Goal: Check status: Check status

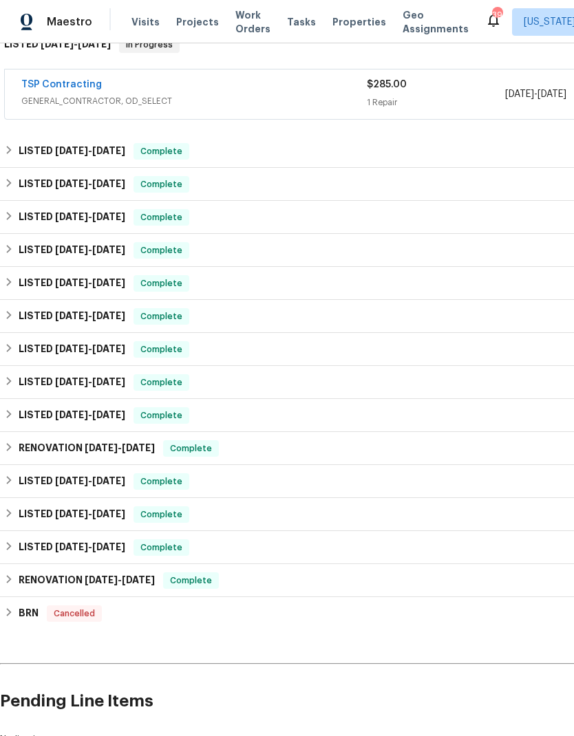
scroll to position [287, 0]
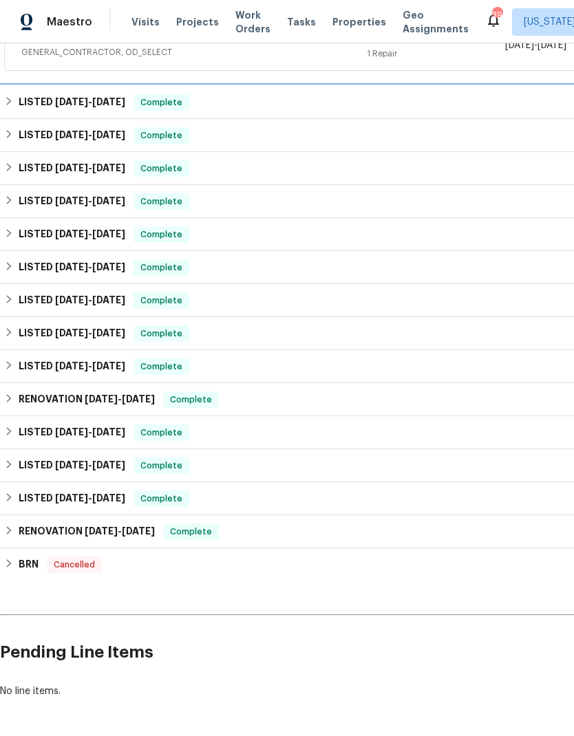
click at [22, 101] on h6 "LISTED 9/11/25 - 9/11/25" at bounding box center [72, 102] width 107 height 17
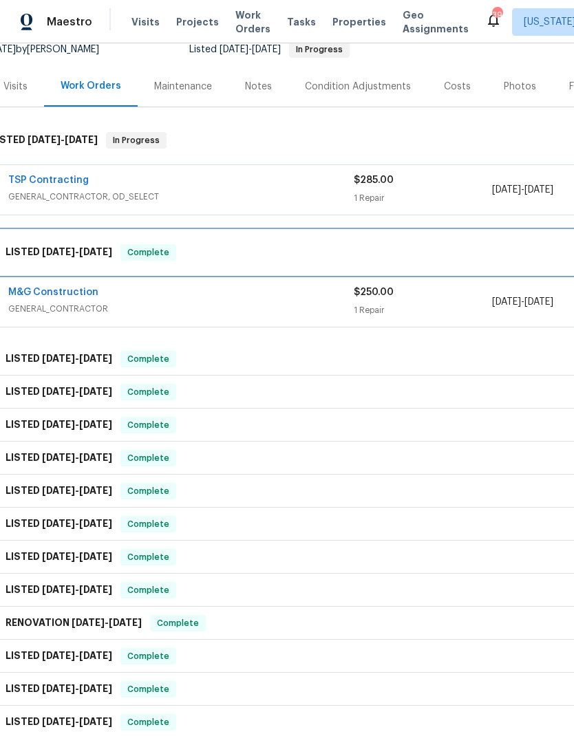
scroll to position [143, 13]
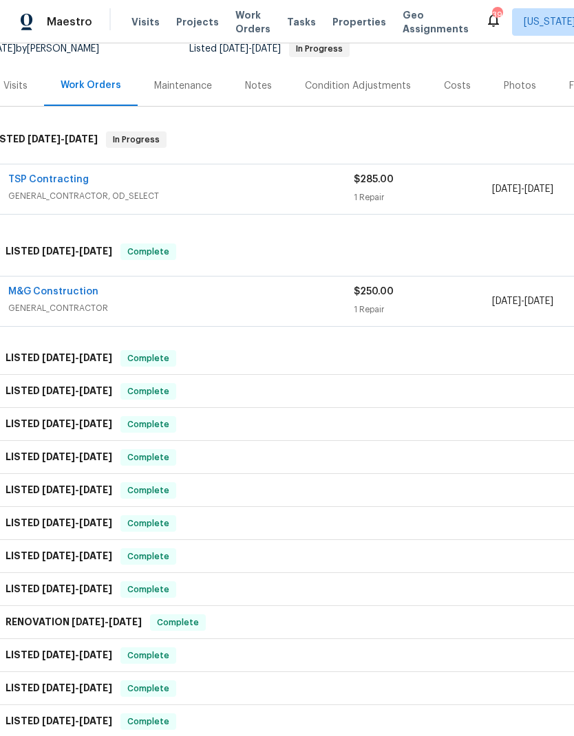
click at [321, 299] on div "M&G Construction" at bounding box center [181, 293] width 346 height 17
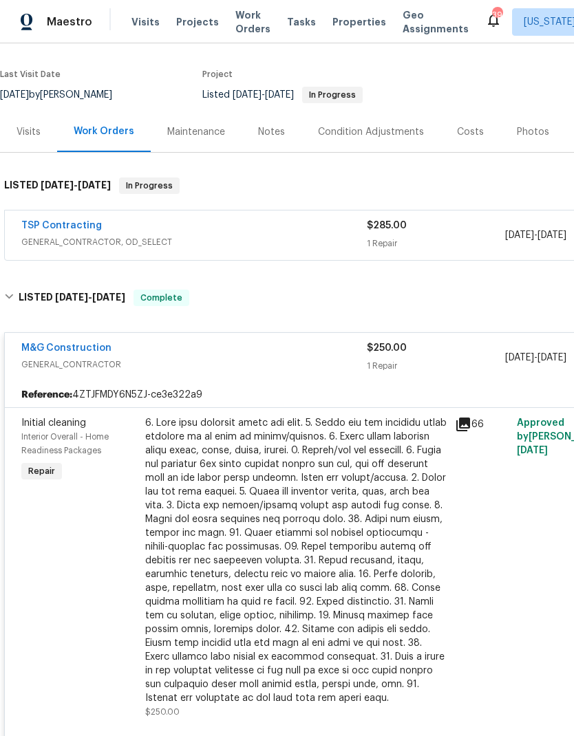
scroll to position [98, 0]
click at [173, 228] on div "TSP Contracting" at bounding box center [194, 226] width 346 height 17
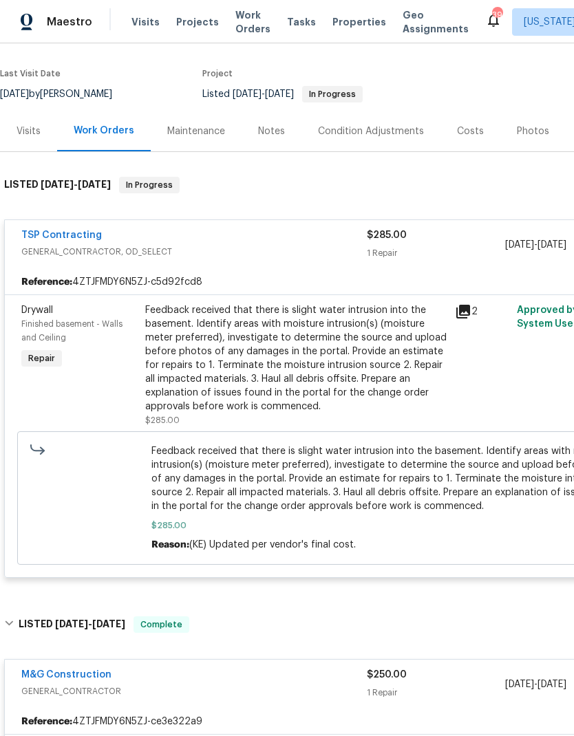
click at [63, 239] on link "TSP Contracting" at bounding box center [61, 236] width 81 height 10
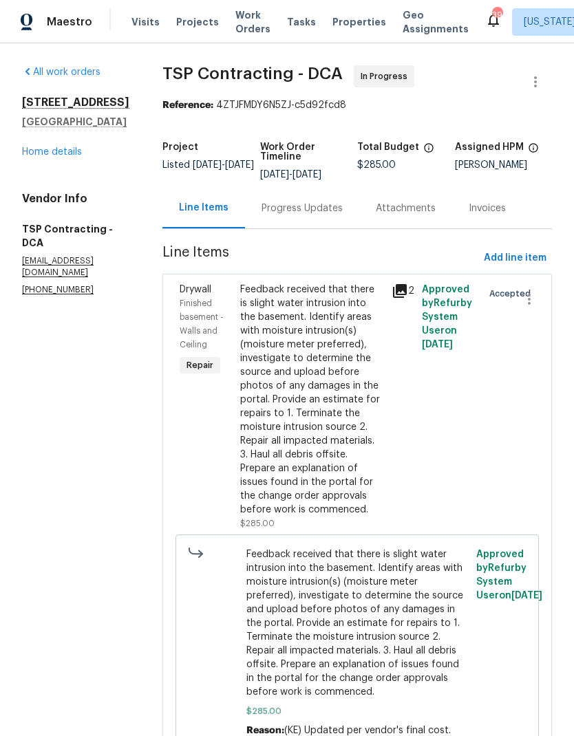
click at [288, 220] on div "Progress Updates" at bounding box center [302, 208] width 114 height 41
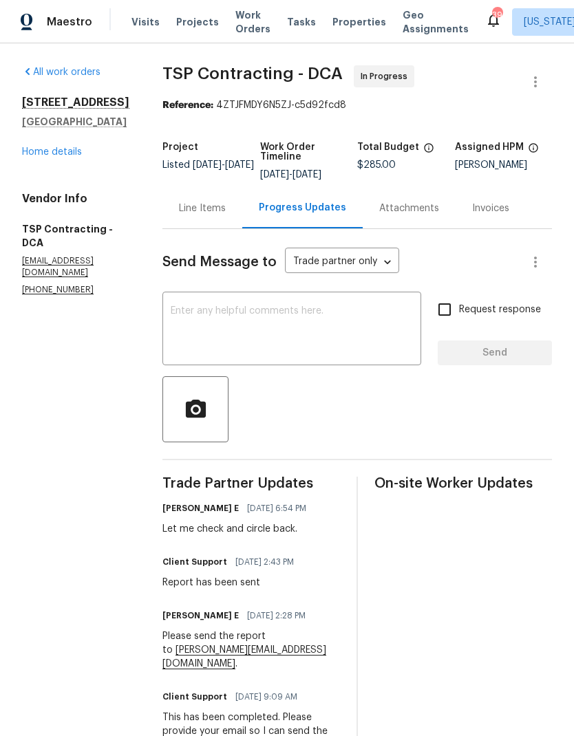
click at [46, 157] on link "Home details" at bounding box center [52, 152] width 60 height 10
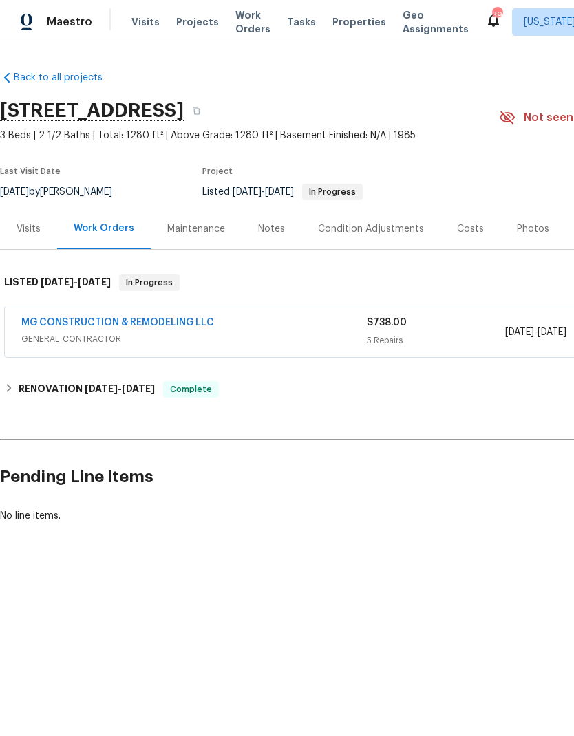
click at [314, 344] on span "GENERAL_CONTRACTOR" at bounding box center [194, 339] width 346 height 14
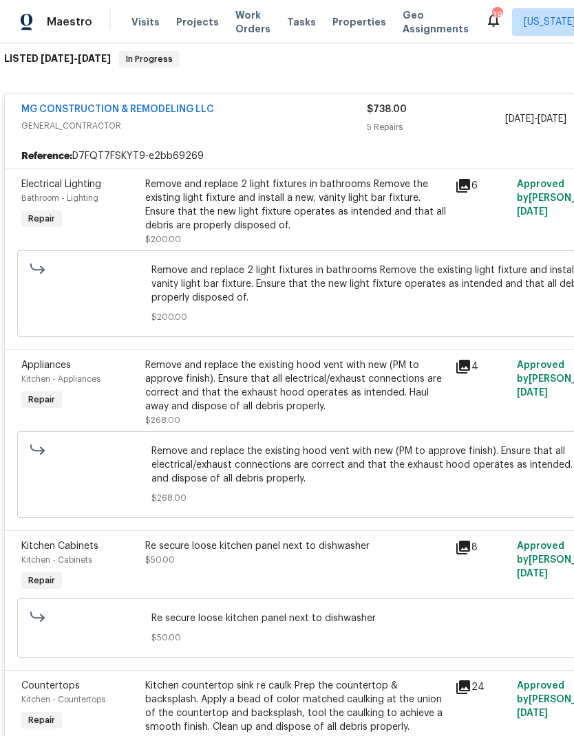
scroll to position [227, 0]
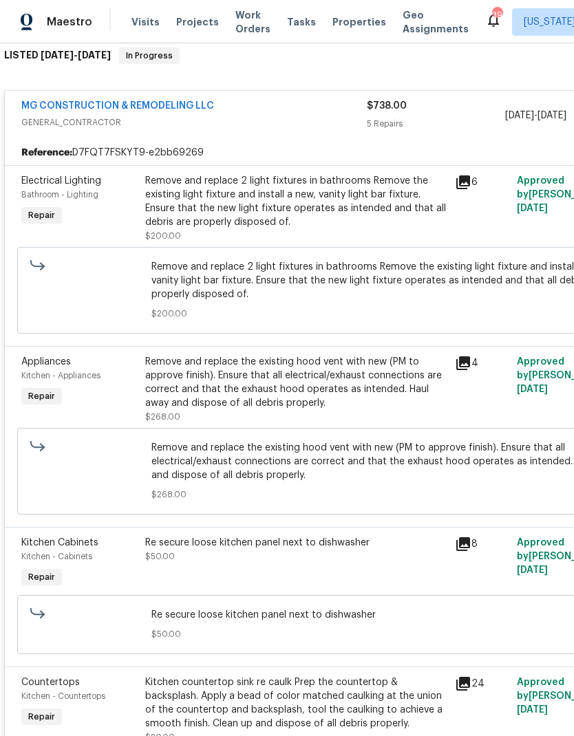
click at [465, 189] on icon at bounding box center [463, 183] width 14 height 14
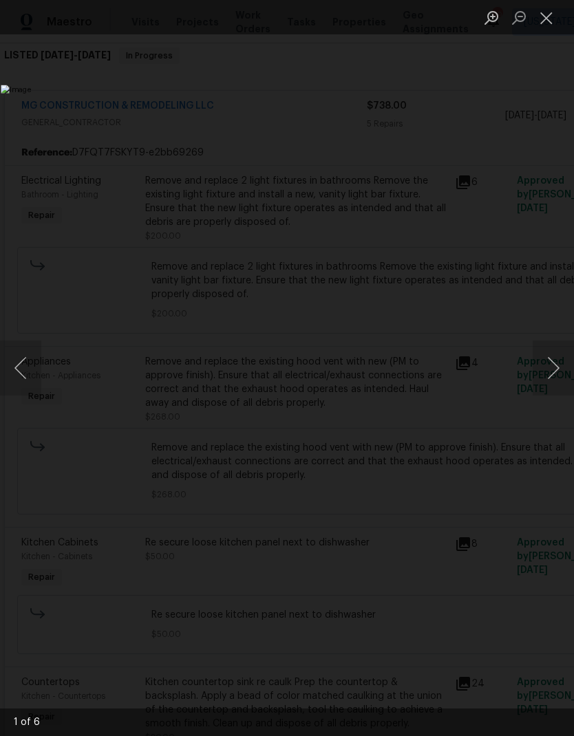
click at [549, 367] on button "Next image" at bounding box center [553, 368] width 41 height 55
click at [555, 367] on button "Next image" at bounding box center [553, 368] width 41 height 55
click at [555, 361] on button "Next image" at bounding box center [553, 368] width 41 height 55
click at [554, 363] on button "Next image" at bounding box center [553, 368] width 41 height 55
click at [552, 365] on button "Next image" at bounding box center [553, 368] width 41 height 55
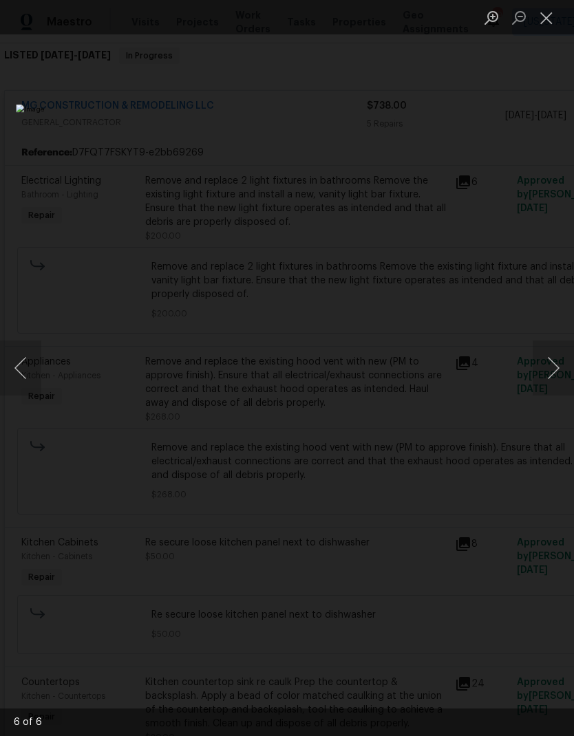
click at [554, 361] on button "Next image" at bounding box center [553, 368] width 41 height 55
click at [553, 363] on button "Next image" at bounding box center [553, 368] width 41 height 55
click at [553, 364] on button "Next image" at bounding box center [553, 368] width 41 height 55
click at [553, 368] on button "Next image" at bounding box center [553, 368] width 41 height 55
click at [556, 8] on button "Close lightbox" at bounding box center [547, 18] width 28 height 24
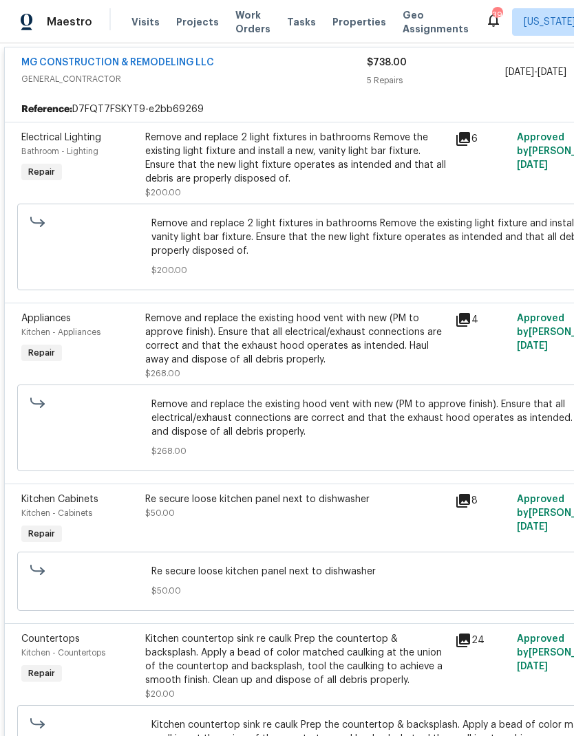
scroll to position [266, 0]
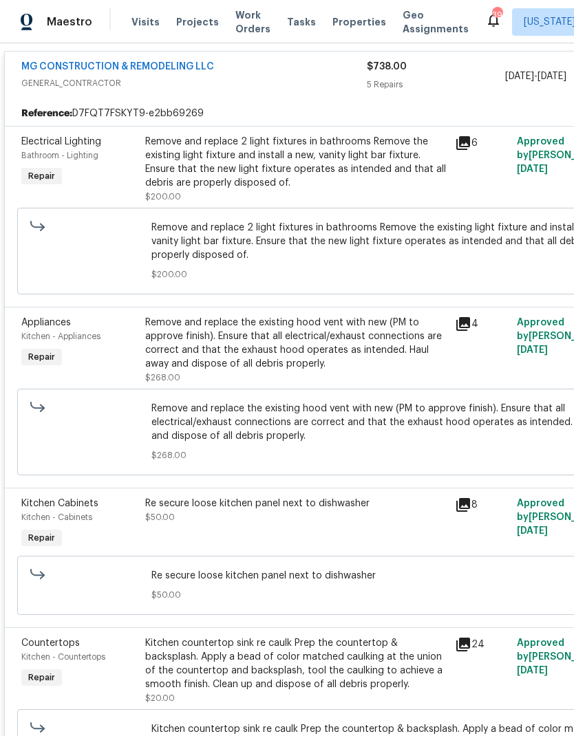
click at [471, 321] on icon at bounding box center [463, 324] width 17 height 17
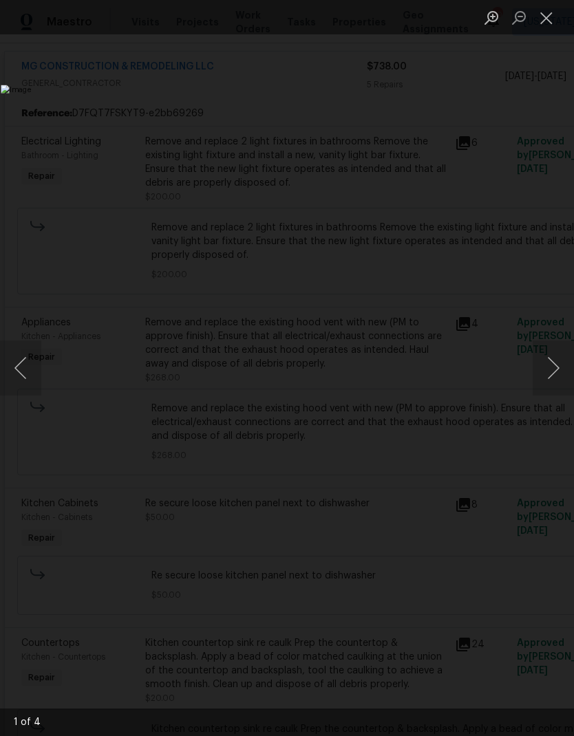
click at [548, 373] on button "Next image" at bounding box center [553, 368] width 41 height 55
click at [548, 364] on button "Next image" at bounding box center [553, 368] width 41 height 55
click at [545, 368] on button "Next image" at bounding box center [553, 368] width 41 height 55
click at [546, 366] on button "Next image" at bounding box center [553, 368] width 41 height 55
click at [546, 370] on button "Next image" at bounding box center [553, 368] width 41 height 55
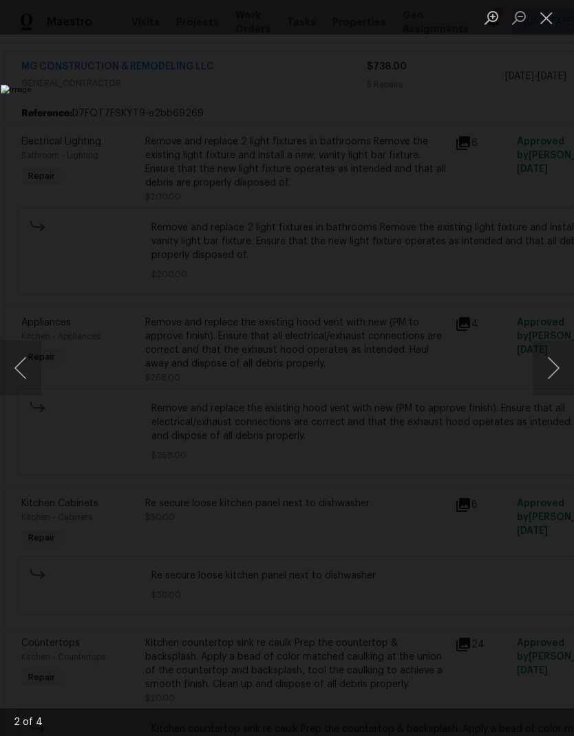
click at [551, 21] on button "Close lightbox" at bounding box center [547, 18] width 28 height 24
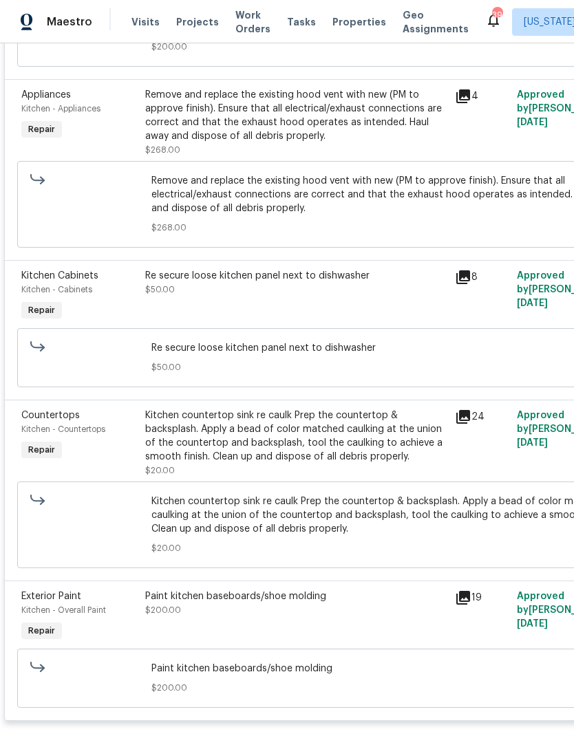
scroll to position [494, 0]
click at [458, 284] on icon at bounding box center [463, 278] width 14 height 14
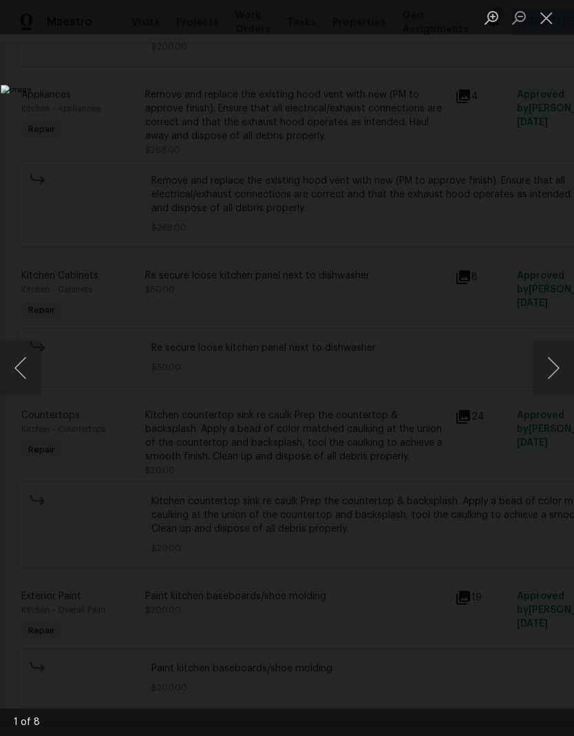
click at [546, 374] on button "Next image" at bounding box center [553, 368] width 41 height 55
click at [550, 360] on button "Next image" at bounding box center [553, 368] width 41 height 55
click at [548, 354] on button "Next image" at bounding box center [553, 368] width 41 height 55
click at [547, 356] on button "Next image" at bounding box center [553, 368] width 41 height 55
click at [544, 361] on button "Next image" at bounding box center [553, 368] width 41 height 55
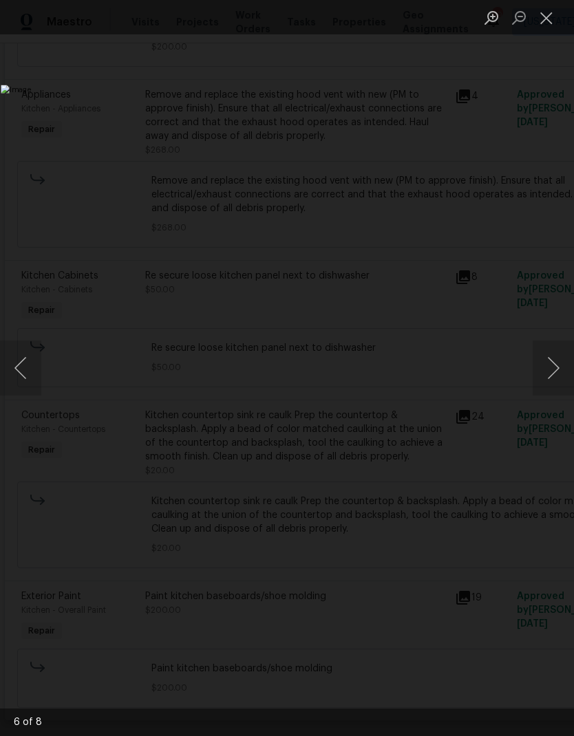
click at [547, 357] on button "Next image" at bounding box center [553, 368] width 41 height 55
click at [547, 359] on button "Next image" at bounding box center [553, 368] width 41 height 55
click at [541, 361] on button "Next image" at bounding box center [553, 368] width 41 height 55
click at [542, 370] on button "Next image" at bounding box center [553, 368] width 41 height 55
click at [549, 358] on button "Next image" at bounding box center [553, 368] width 41 height 55
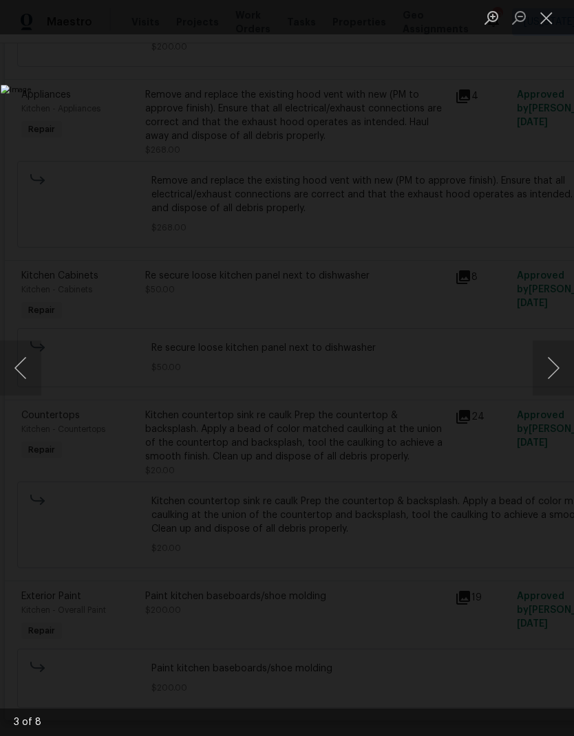
click at [21, 363] on button "Previous image" at bounding box center [20, 368] width 41 height 55
click at [545, 354] on button "Next image" at bounding box center [553, 368] width 41 height 55
click at [549, 361] on button "Next image" at bounding box center [553, 368] width 41 height 55
click at [538, 368] on button "Next image" at bounding box center [553, 368] width 41 height 55
click at [544, 365] on button "Next image" at bounding box center [553, 368] width 41 height 55
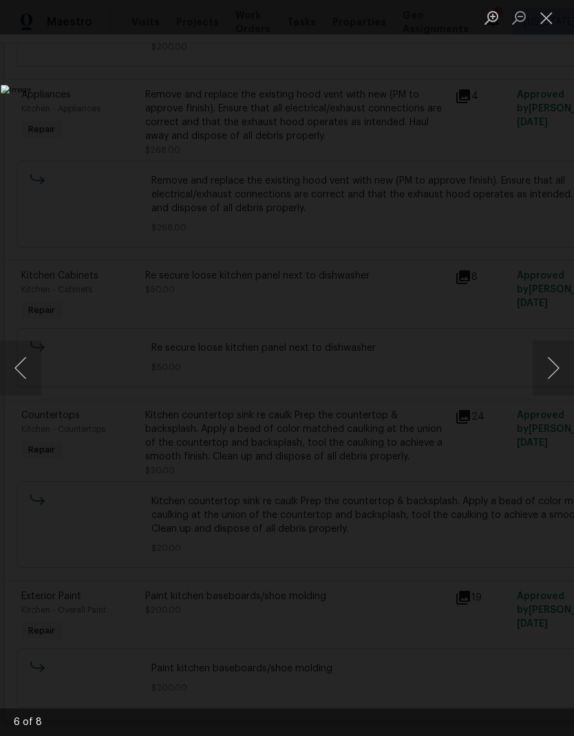
click at [545, 20] on button "Close lightbox" at bounding box center [547, 18] width 28 height 24
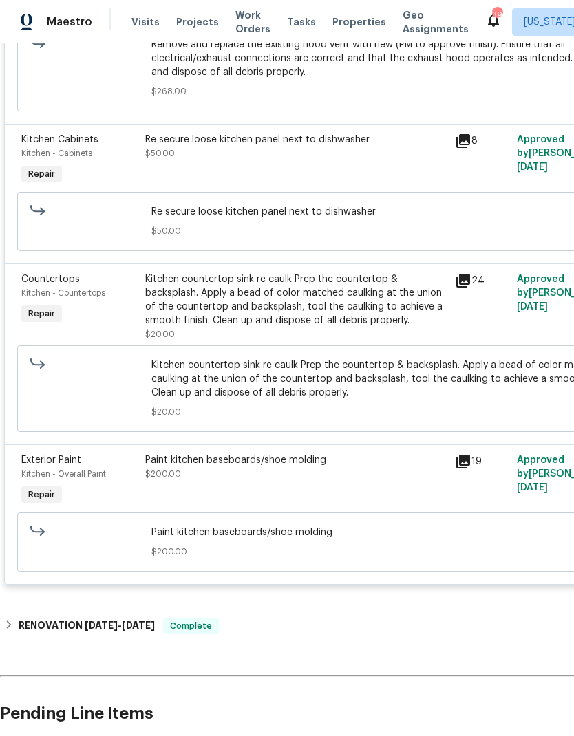
scroll to position [630, 0]
click at [470, 470] on icon at bounding box center [463, 462] width 17 height 17
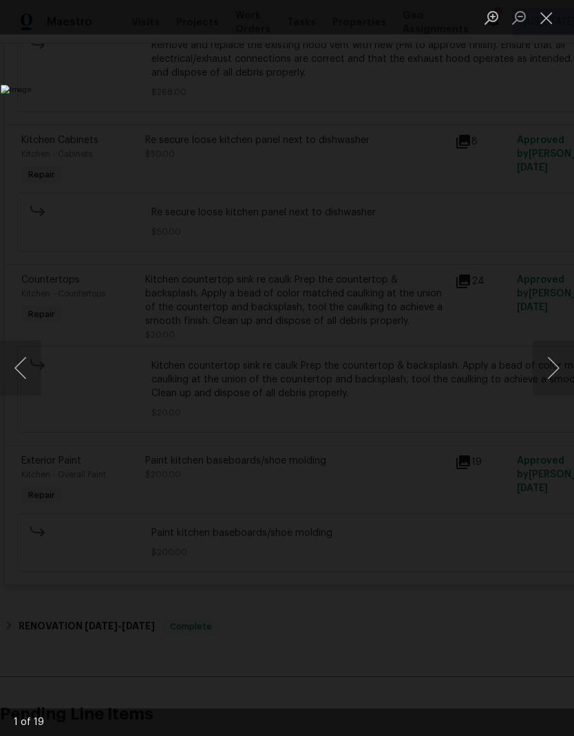
click at [548, 365] on button "Next image" at bounding box center [553, 368] width 41 height 55
click at [552, 368] on button "Next image" at bounding box center [553, 368] width 41 height 55
click at [550, 364] on button "Next image" at bounding box center [553, 368] width 41 height 55
click at [549, 351] on button "Next image" at bounding box center [553, 368] width 41 height 55
click at [546, 350] on button "Next image" at bounding box center [553, 368] width 41 height 55
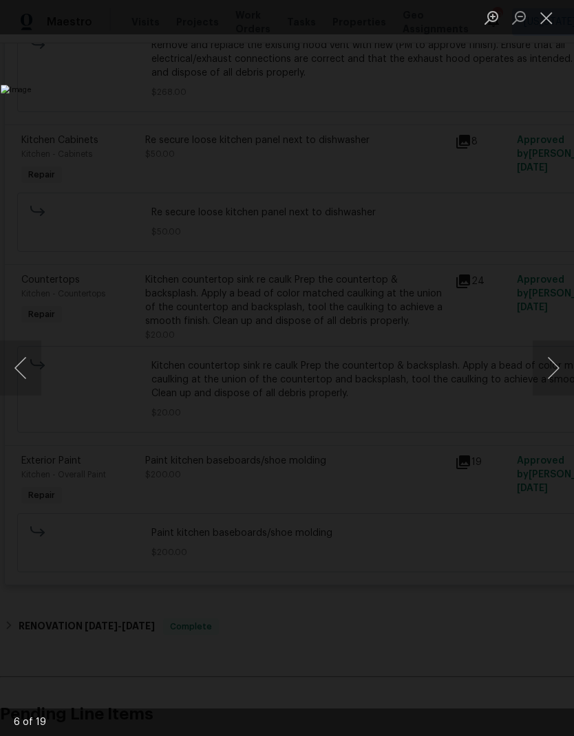
click at [548, 352] on button "Next image" at bounding box center [553, 368] width 41 height 55
click at [547, 354] on button "Next image" at bounding box center [553, 368] width 41 height 55
click at [557, 357] on button "Next image" at bounding box center [553, 368] width 41 height 55
click at [549, 353] on button "Next image" at bounding box center [553, 368] width 41 height 55
click at [542, 352] on button "Next image" at bounding box center [553, 368] width 41 height 55
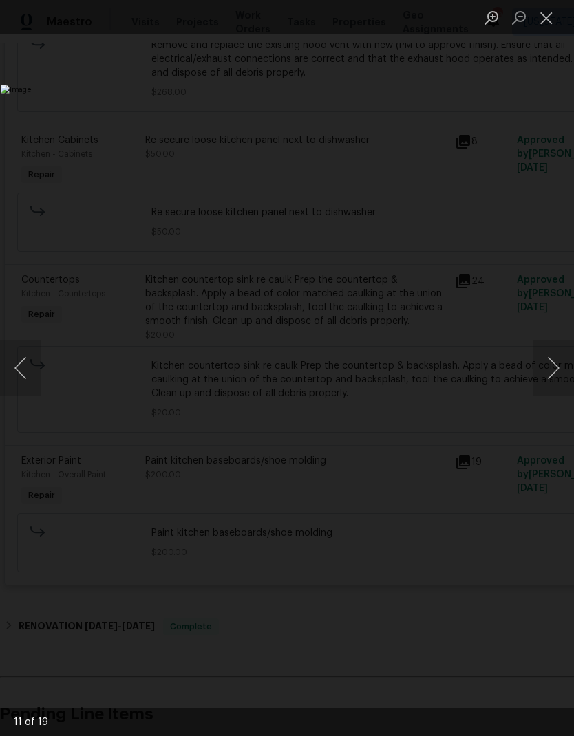
click at [553, 355] on button "Next image" at bounding box center [553, 368] width 41 height 55
click at [533, 363] on button "Next image" at bounding box center [553, 368] width 41 height 55
click at [538, 365] on button "Next image" at bounding box center [553, 368] width 41 height 55
click at [543, 362] on button "Next image" at bounding box center [553, 368] width 41 height 55
click at [541, 358] on button "Next image" at bounding box center [553, 368] width 41 height 55
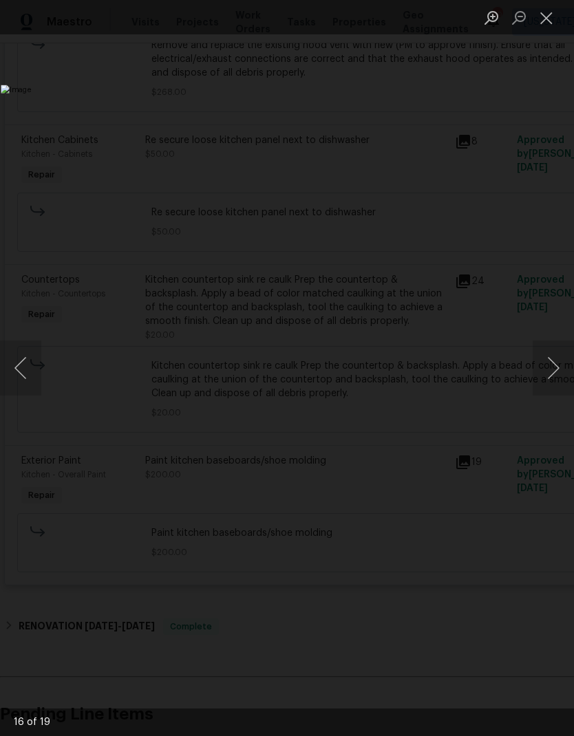
click at [543, 372] on button "Next image" at bounding box center [553, 368] width 41 height 55
click at [544, 365] on button "Next image" at bounding box center [553, 368] width 41 height 55
click at [544, 363] on button "Next image" at bounding box center [553, 368] width 41 height 55
click at [545, 365] on button "Next image" at bounding box center [553, 368] width 41 height 55
click at [544, 366] on button "Next image" at bounding box center [553, 368] width 41 height 55
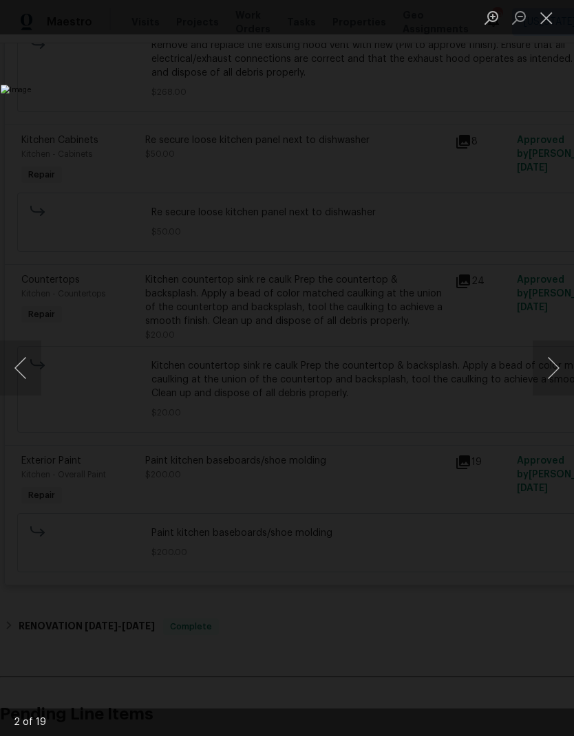
click at [548, 21] on button "Close lightbox" at bounding box center [547, 18] width 28 height 24
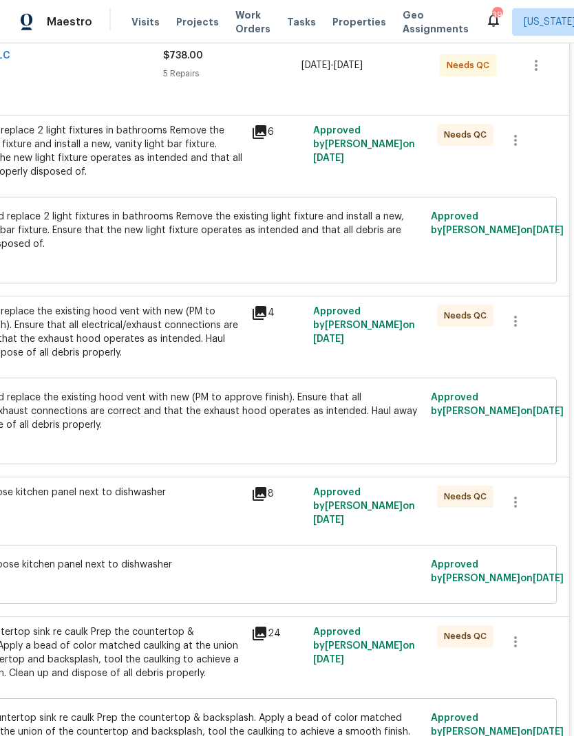
scroll to position [279, 204]
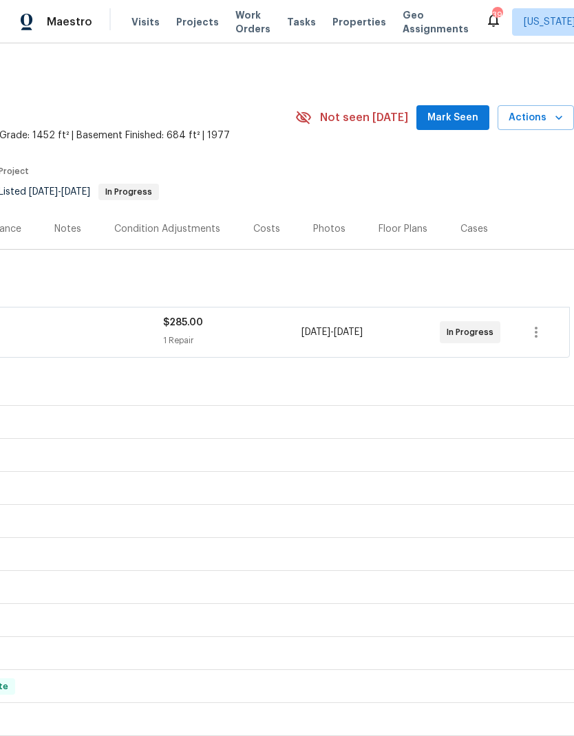
scroll to position [0, 204]
